Goal: Information Seeking & Learning: Check status

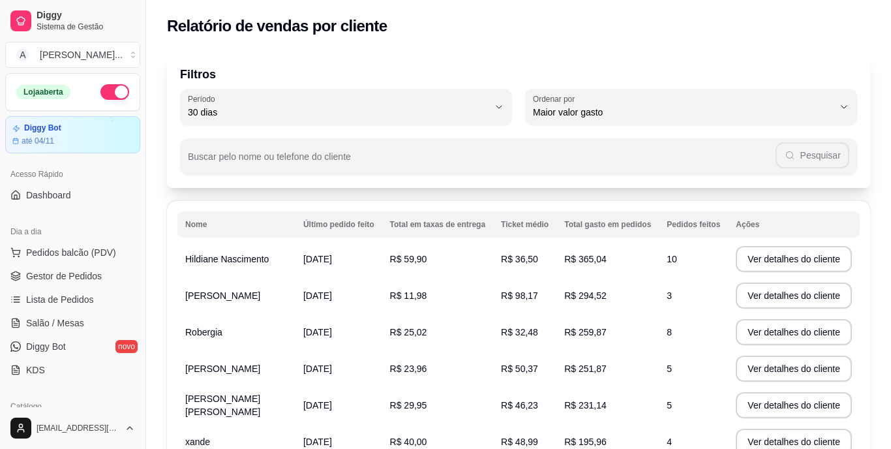
select select "30"
select select "HIGHEST_TOTAL_SPENT_WITH_ORDERS"
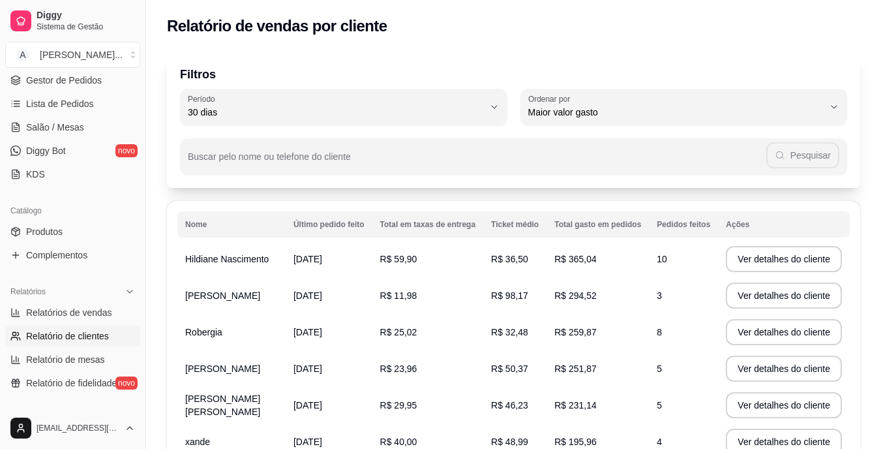
scroll to position [261, 0]
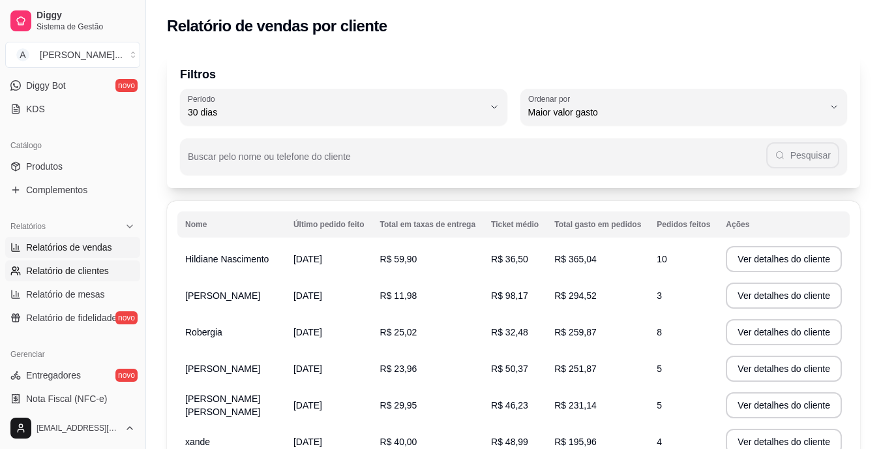
click at [109, 245] on span "Relatórios de vendas" at bounding box center [69, 247] width 86 height 13
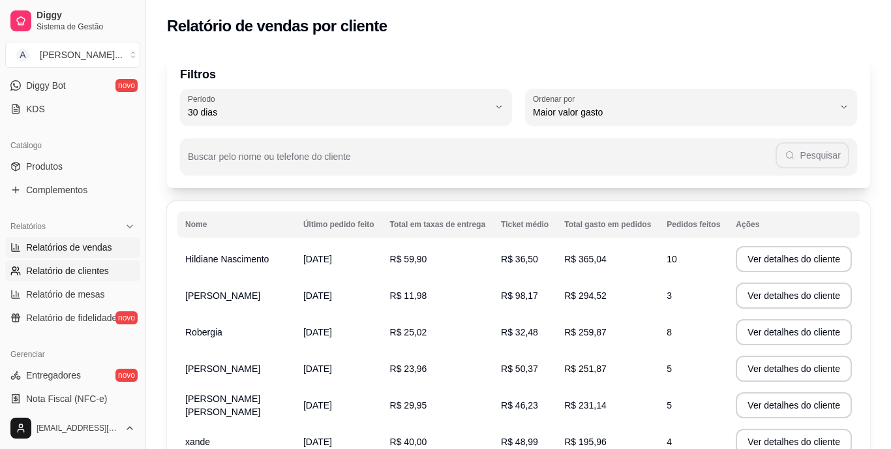
select select "ALL"
select select "0"
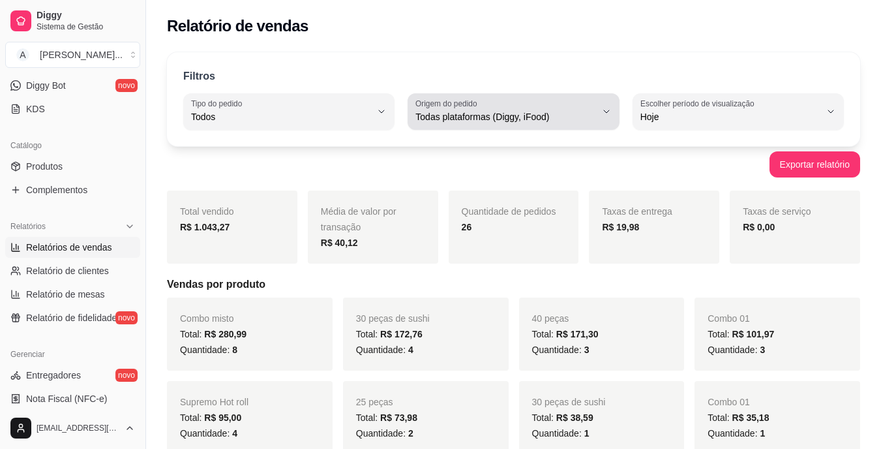
click at [561, 110] on div "Todas plataformas (Diggy, iFood)" at bounding box center [505, 111] width 180 height 26
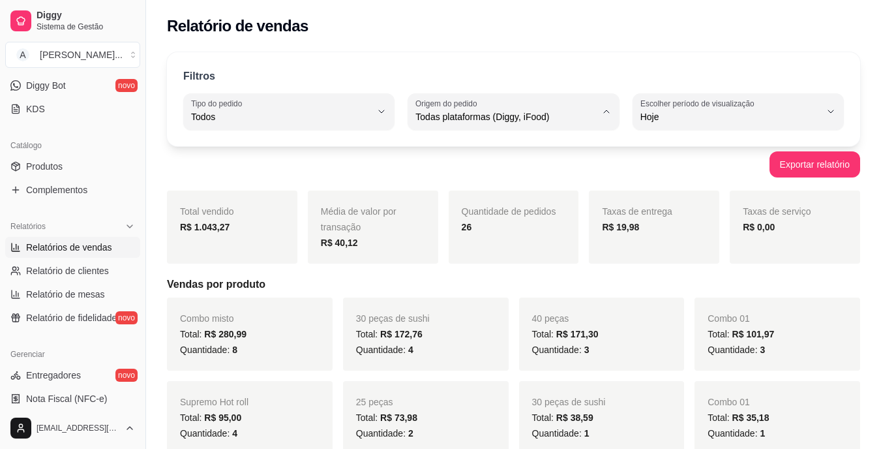
click at [537, 189] on span "iFood" at bounding box center [507, 191] width 170 height 12
type input "IFOOD"
select select "IFOOD"
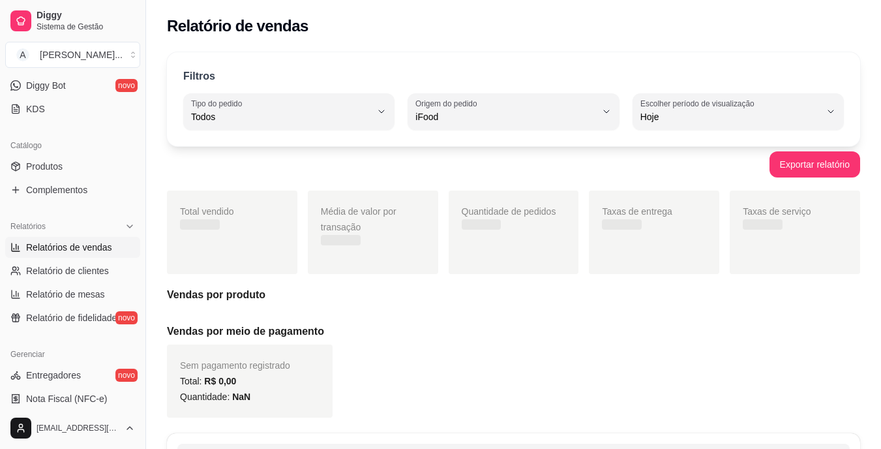
scroll to position [12, 0]
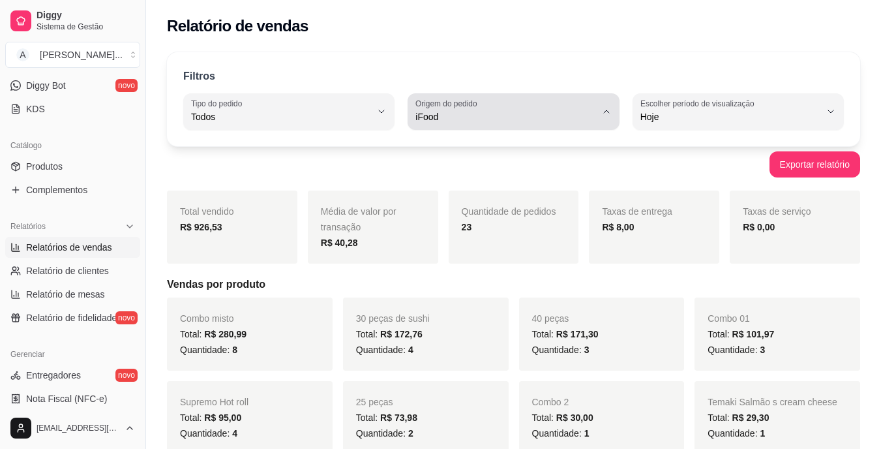
click at [539, 119] on span "iFood" at bounding box center [505, 116] width 180 height 13
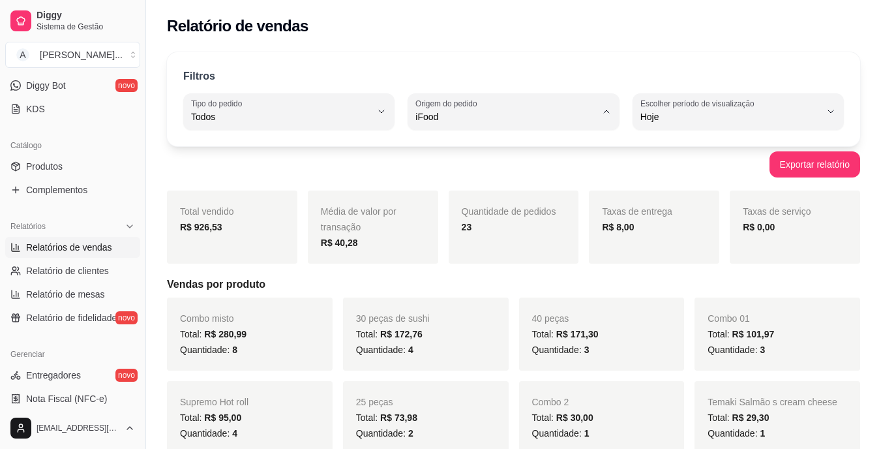
click at [514, 159] on li "Todas plataformas (Diggy, iFood)" at bounding box center [513, 148] width 193 height 20
type input "ALL"
select select "ALL"
click at [528, 123] on div "Todas plataformas (Diggy, iFood)" at bounding box center [505, 111] width 180 height 26
click at [510, 174] on span "Diggy" at bounding box center [507, 169] width 170 height 12
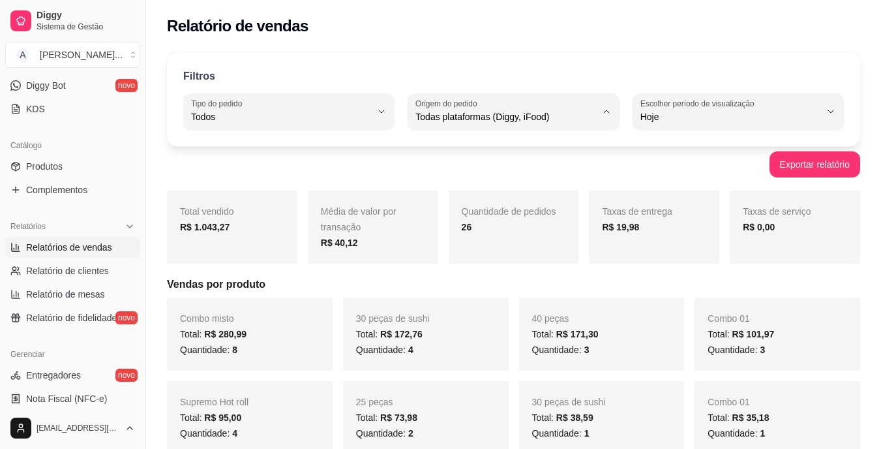
type input "DIGGY"
select select "DIGGY"
